Goal: Transaction & Acquisition: Purchase product/service

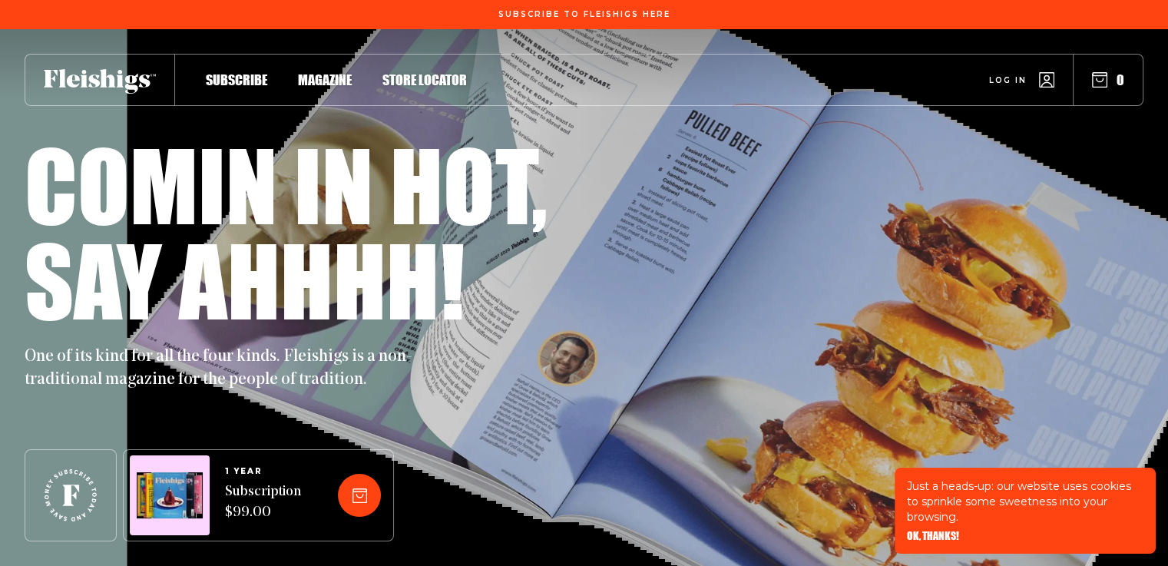
click at [310, 72] on span "Magazine" at bounding box center [325, 63] width 54 height 17
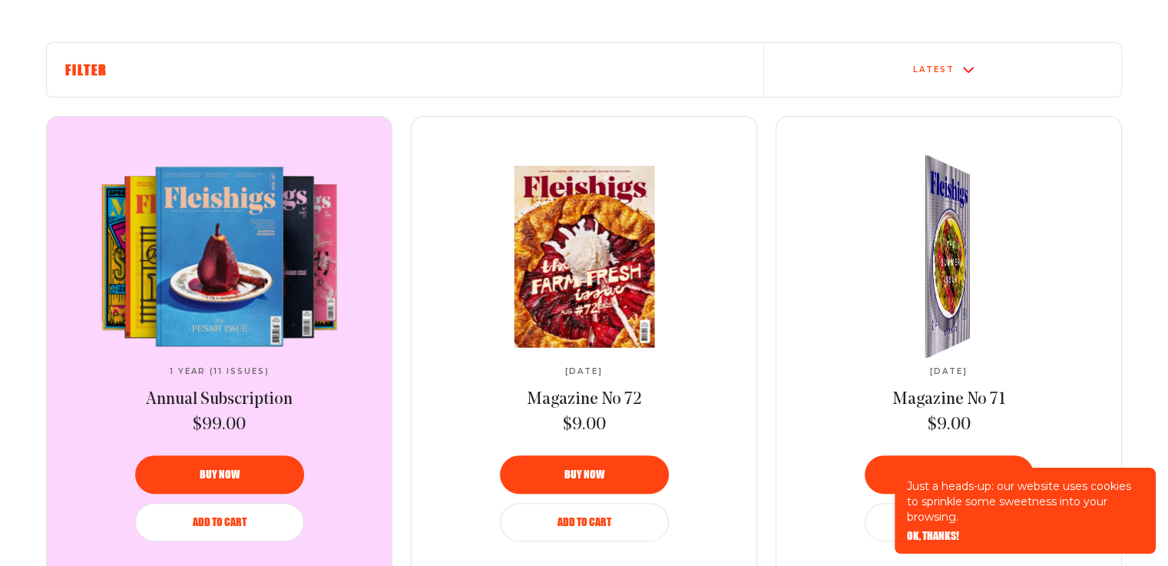
scroll to position [614, 0]
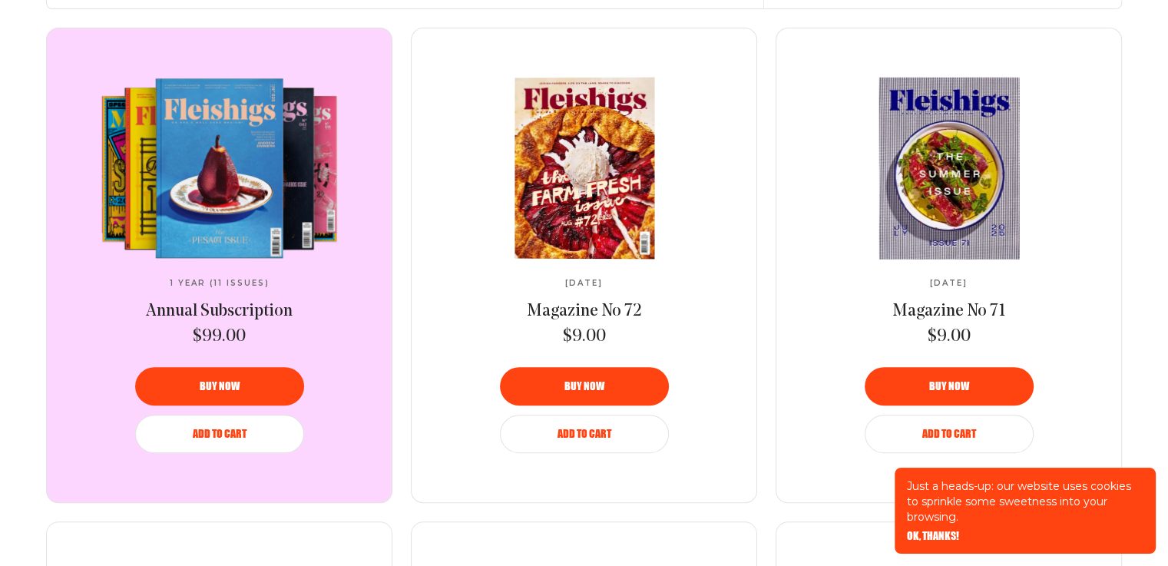
click at [601, 213] on img at bounding box center [585, 168] width 257 height 183
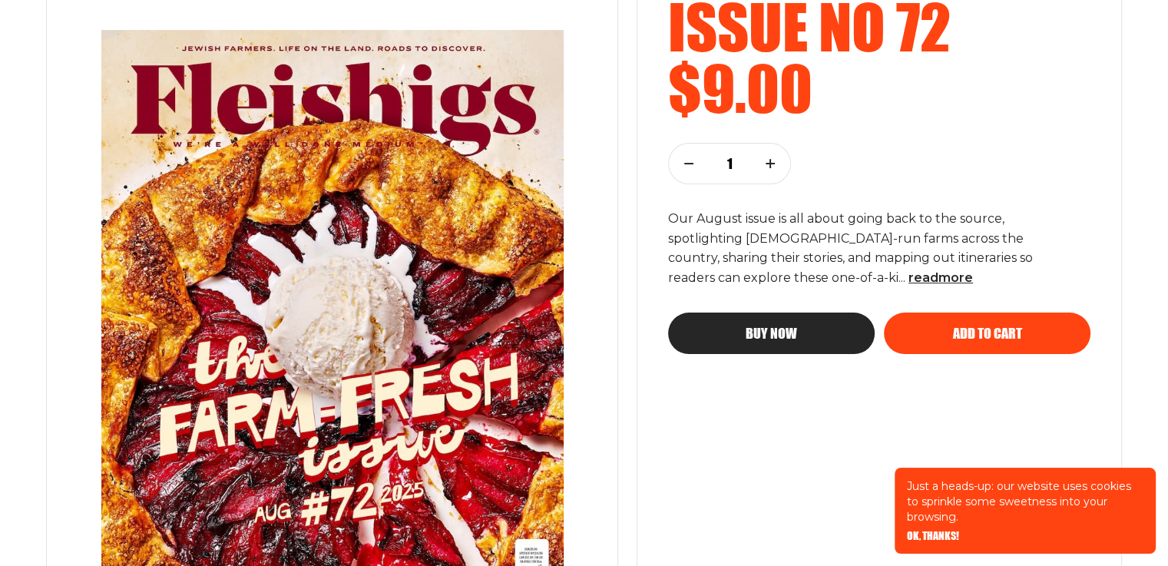
scroll to position [230, 0]
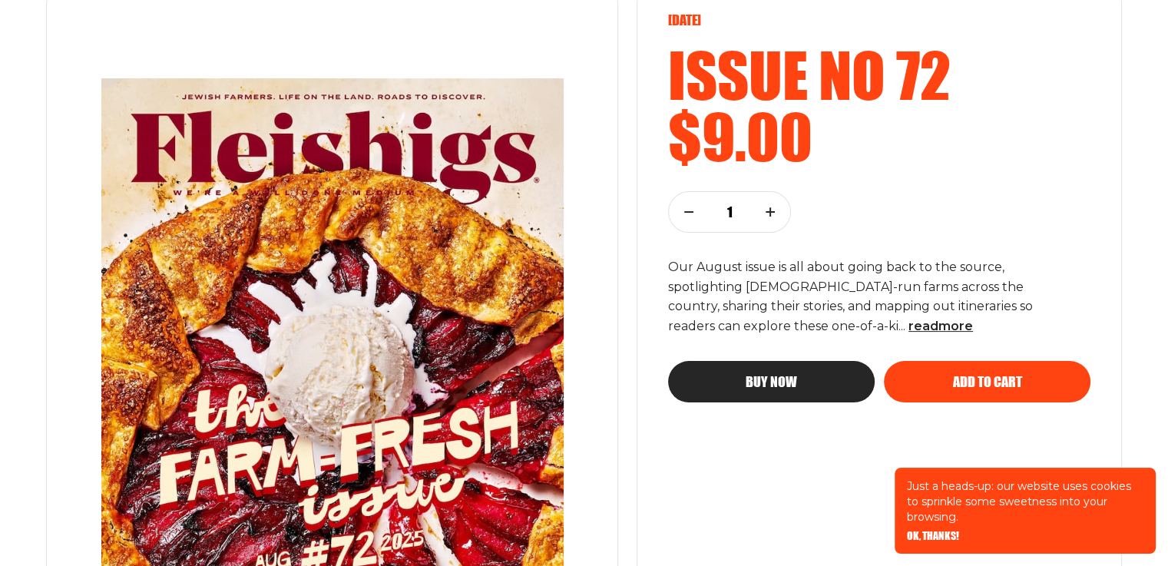
click at [987, 374] on span "Add to cart" at bounding box center [987, 368] width 69 height 14
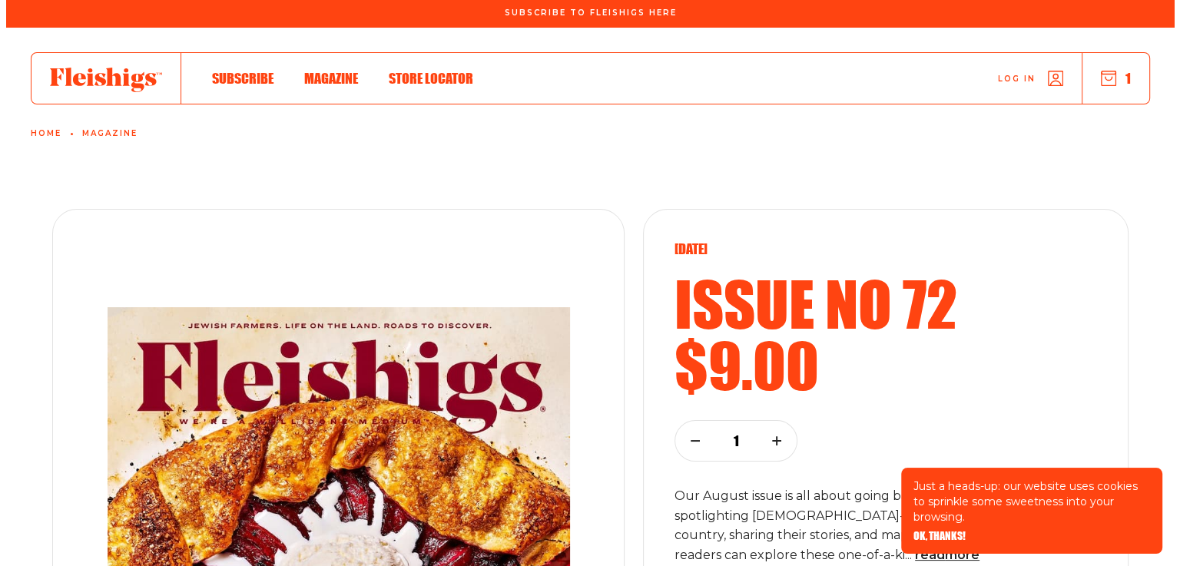
scroll to position [0, 0]
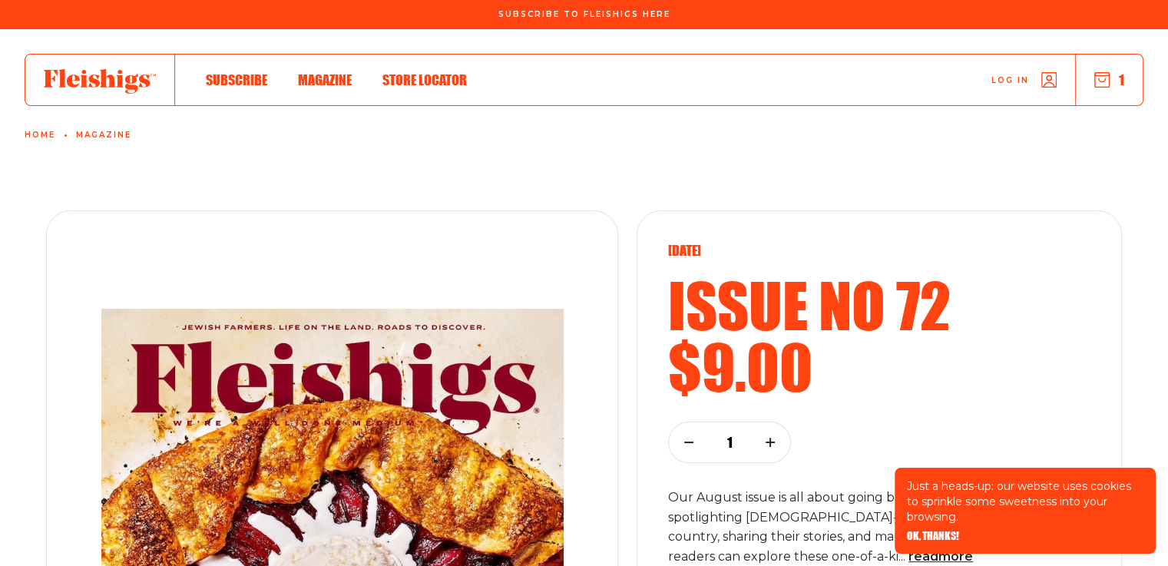
click at [1112, 84] on button "1" at bounding box center [1109, 79] width 30 height 17
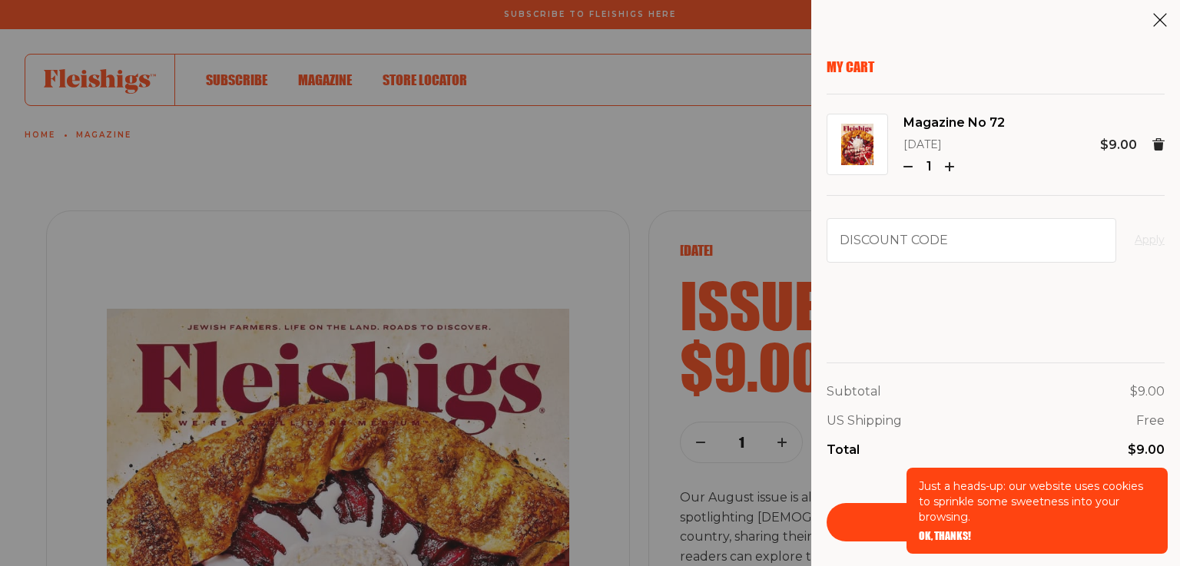
click at [932, 531] on span "OK, THANKS!" at bounding box center [945, 525] width 52 height 11
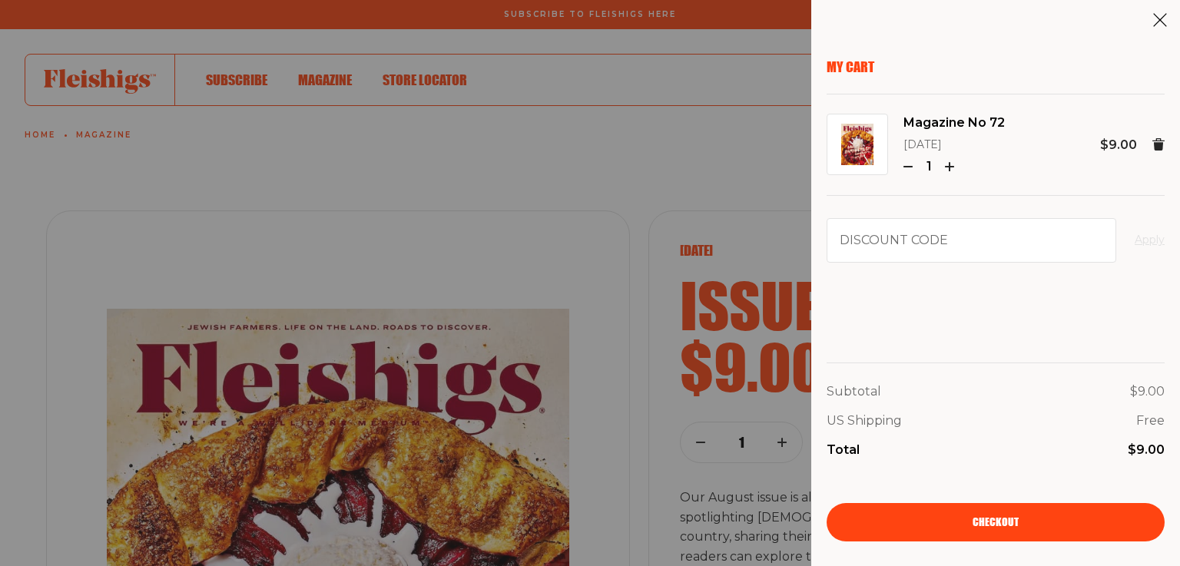
click at [967, 528] on link "Checkout" at bounding box center [995, 522] width 338 height 38
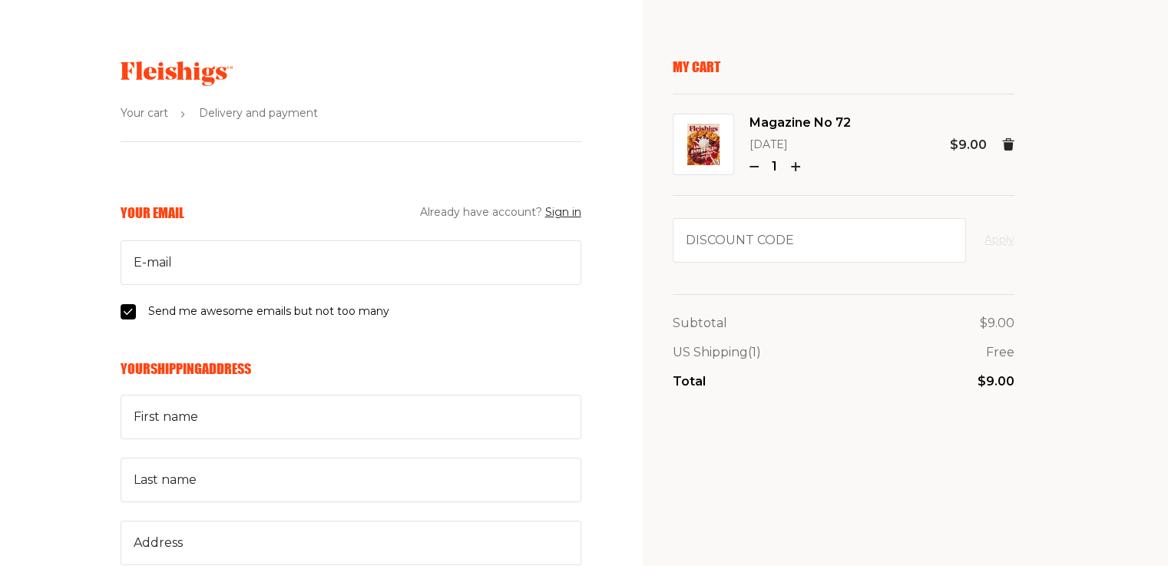
click at [165, 69] on icon at bounding box center [177, 73] width 112 height 25
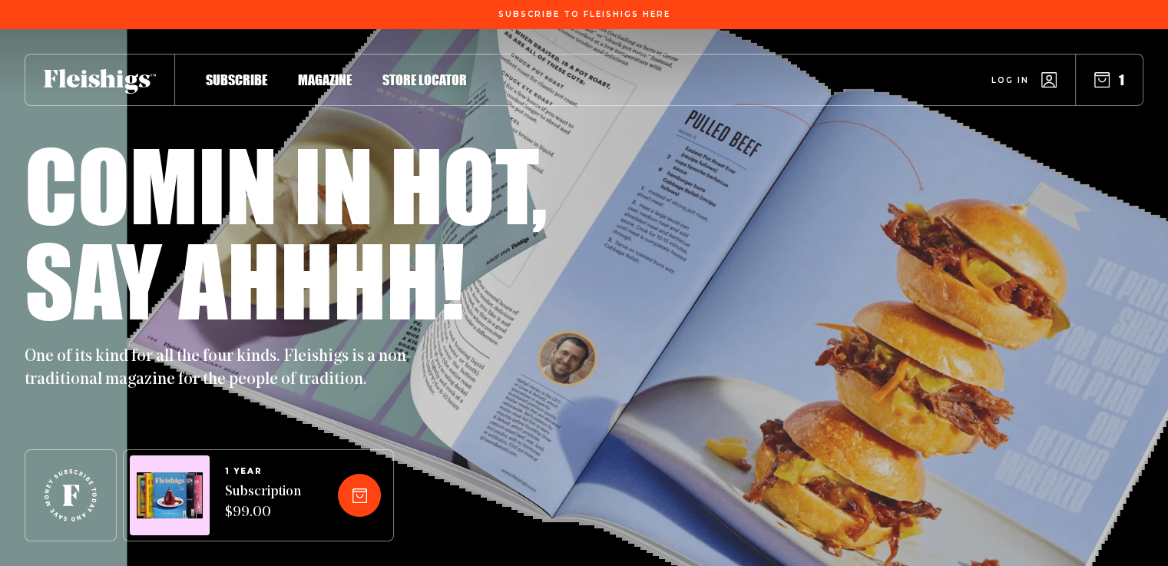
click at [317, 72] on span "Magazine" at bounding box center [325, 63] width 54 height 17
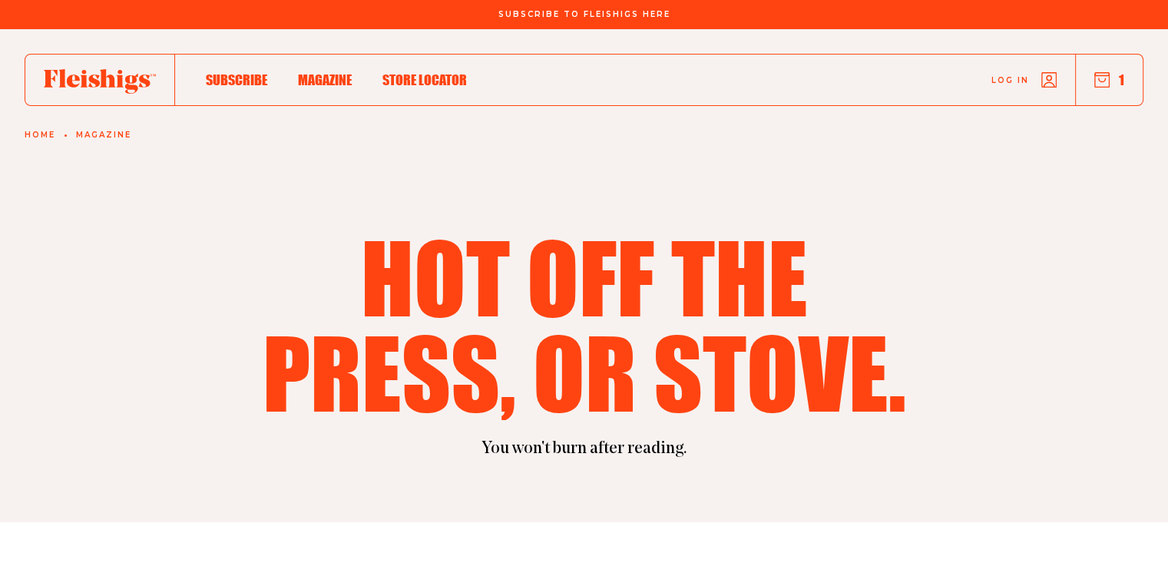
click at [323, 72] on span "Magazine" at bounding box center [325, 63] width 54 height 17
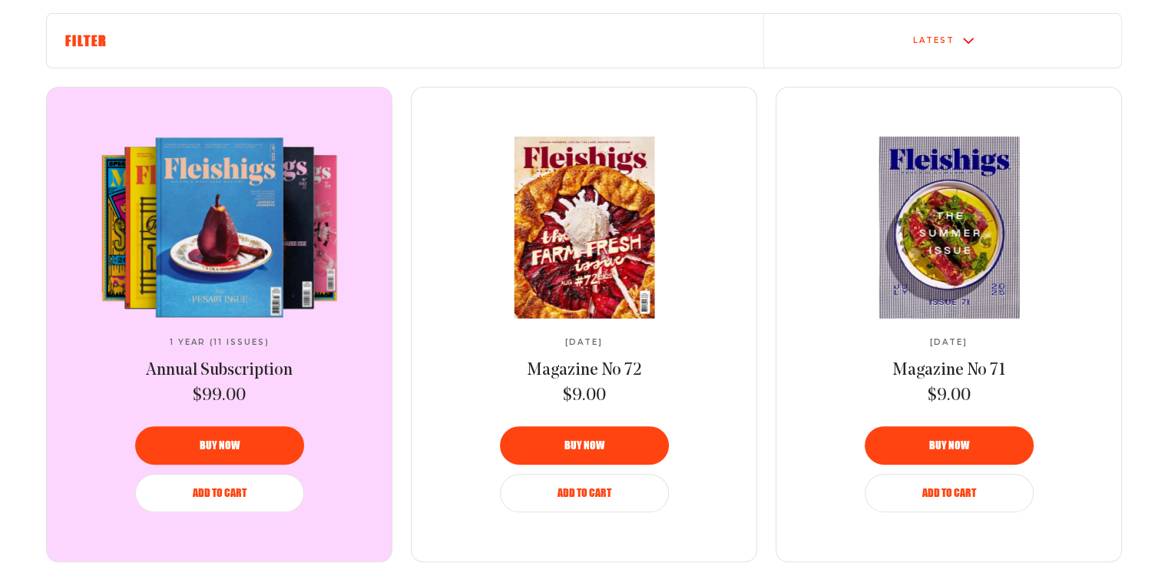
scroll to position [614, 0]
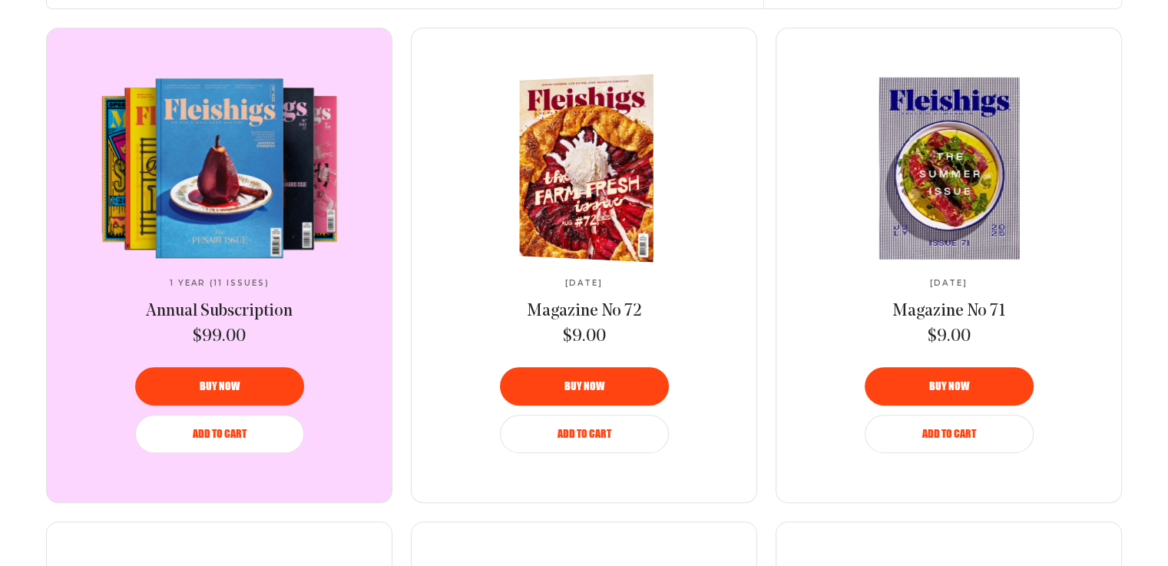
click at [238, 172] on video at bounding box center [219, 168] width 257 height 181
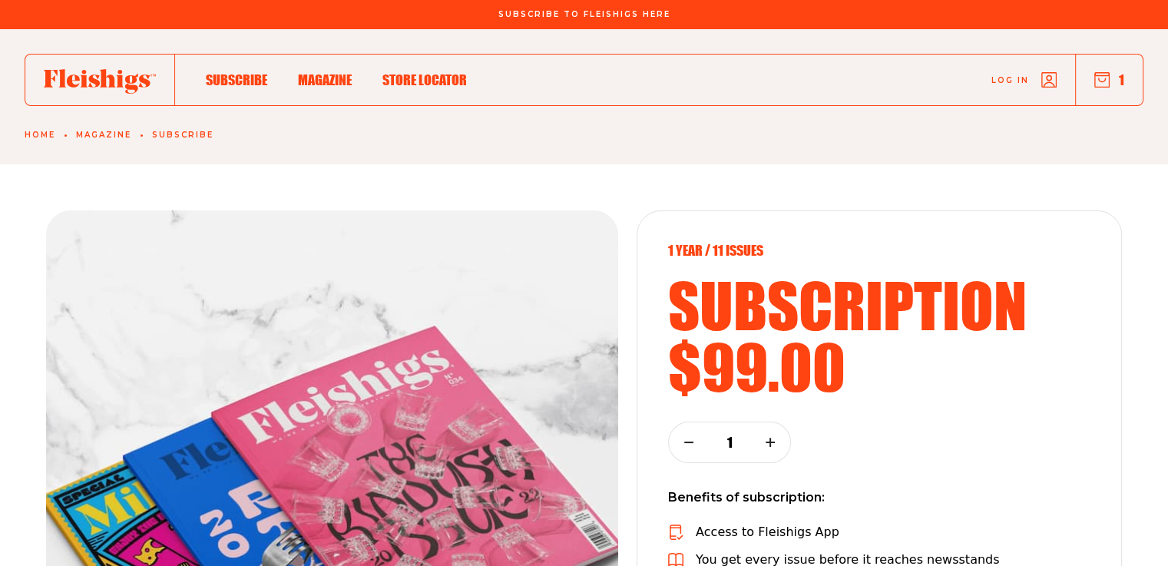
click at [685, 188] on div "1 year / 11 Issues subscription $99.00 1 Benefits of subscription: Access to Fl…" at bounding box center [584, 503] width 1168 height 679
click at [317, 72] on span "Magazine" at bounding box center [325, 63] width 54 height 17
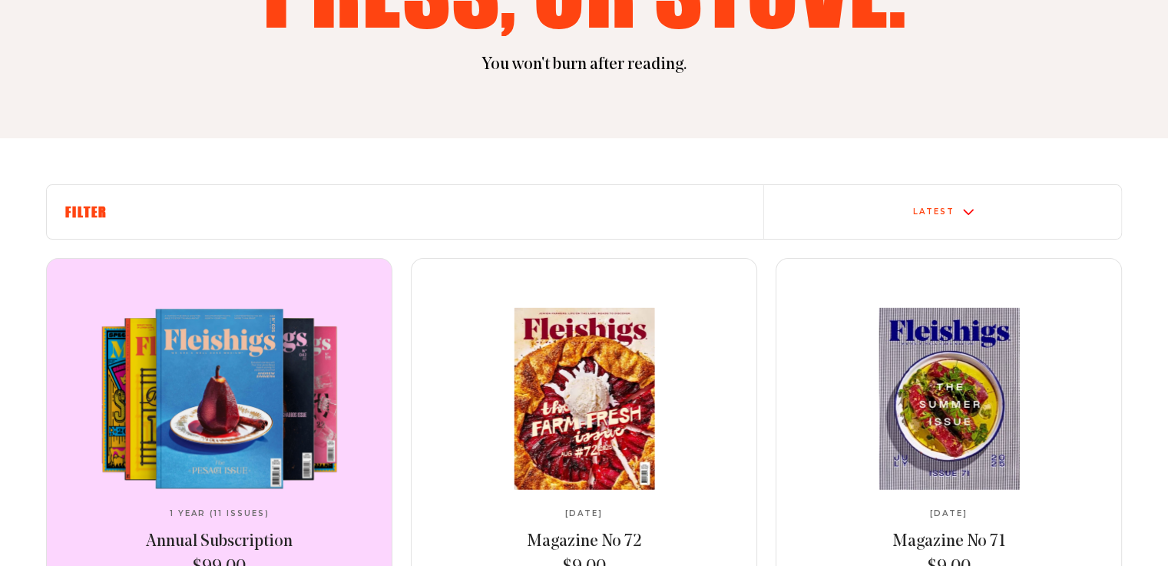
scroll to position [538, 0]
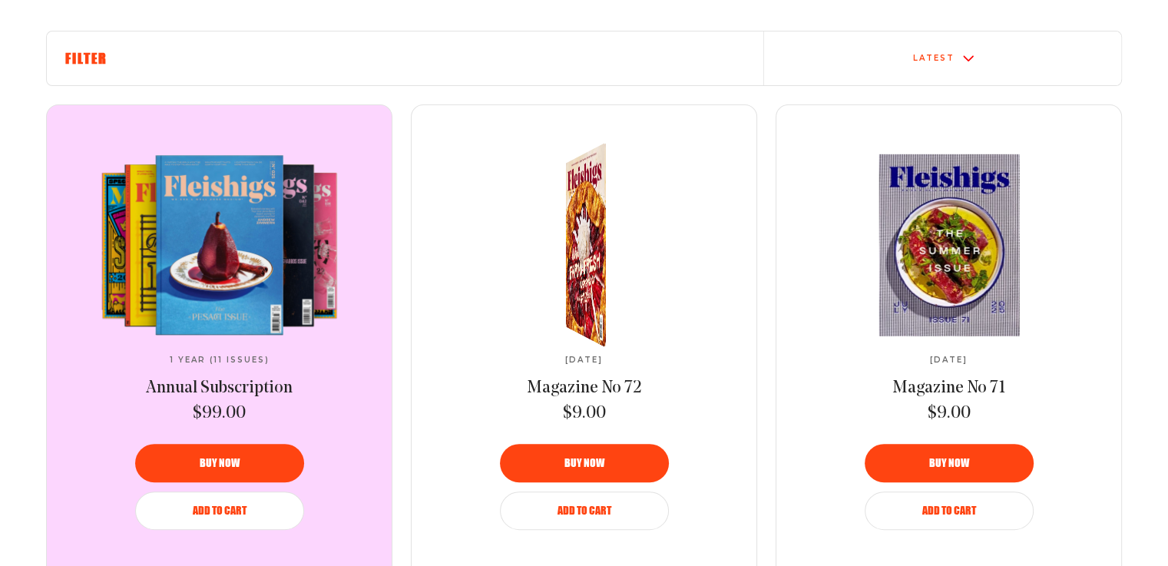
click at [598, 273] on img at bounding box center [590, 244] width 73 height 227
